Goal: Task Accomplishment & Management: Use online tool/utility

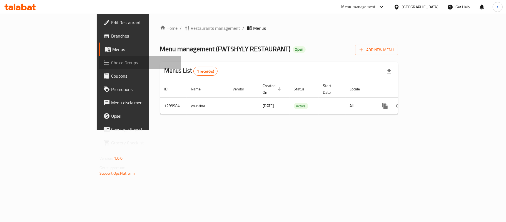
click at [111, 60] on span "Choice Groups" at bounding box center [144, 62] width 66 height 7
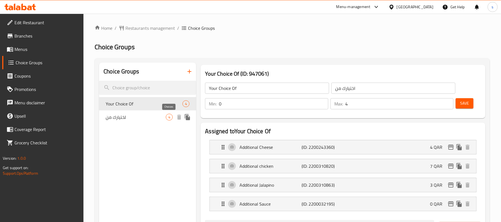
click at [165, 115] on span "لختيارك من" at bounding box center [136, 117] width 60 height 7
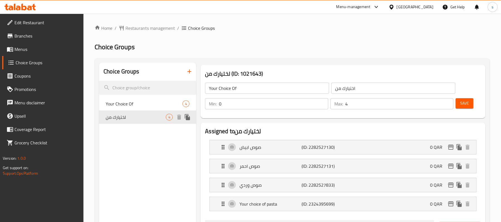
type input "لختيارك من"
type input "1"
click at [144, 101] on span "Your Choice Of" at bounding box center [136, 103] width 60 height 7
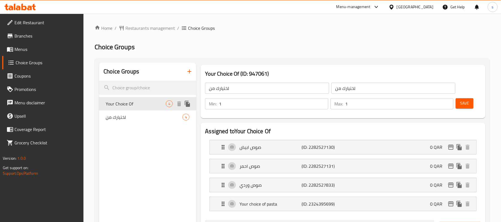
type input "Your Choice Of"
type input "اختيارك من"
type input "0"
type input "4"
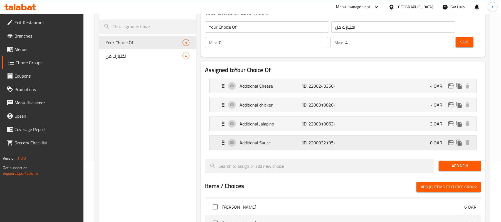
scroll to position [74, 0]
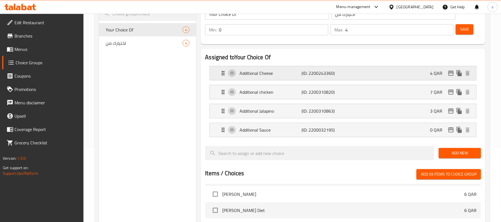
click at [279, 74] on p "Additional Cheese" at bounding box center [270, 73] width 62 height 7
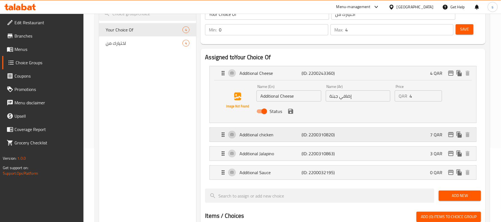
click at [292, 134] on p "Additional chicken" at bounding box center [270, 134] width 62 height 7
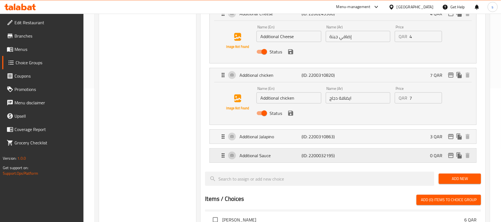
scroll to position [148, 0]
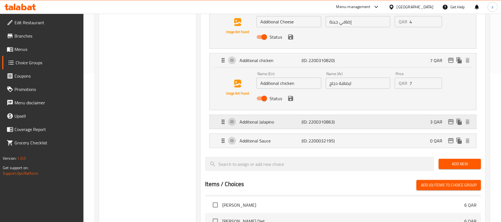
click at [297, 125] on p "Additional Jalapino" at bounding box center [270, 121] width 62 height 7
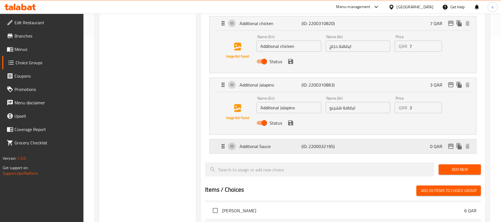
click at [289, 146] on p "Additional Sauce" at bounding box center [270, 146] width 62 height 7
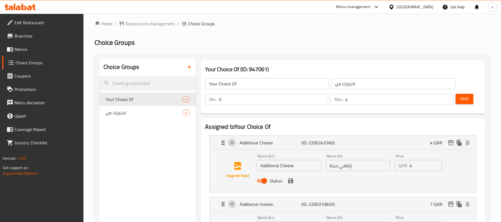
scroll to position [0, 0]
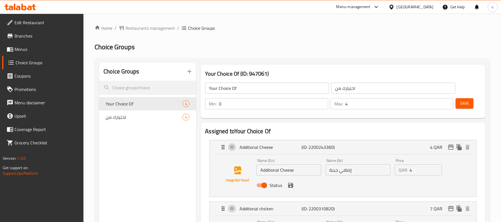
click at [41, 33] on span "Branches" at bounding box center [46, 36] width 65 height 7
